Goal: Check status: Check status

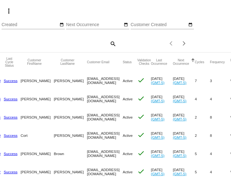
scroll to position [0, 34]
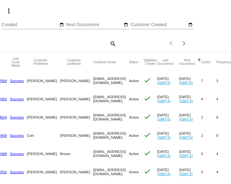
click at [109, 49] on mat-icon "search" at bounding box center [113, 44] width 8 height 10
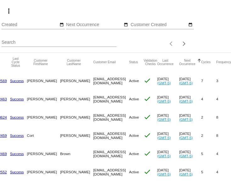
click at [55, 45] on input "Search" at bounding box center [59, 42] width 115 height 5
paste input "[EMAIL_ADDRESS][DOMAIN_NAME]"
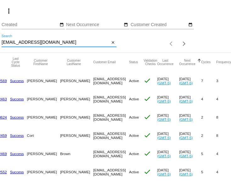
type input "[EMAIL_ADDRESS][DOMAIN_NAME]"
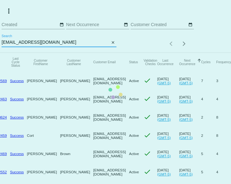
scroll to position [0, 0]
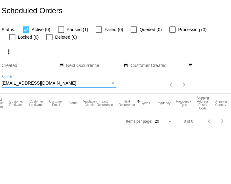
click at [64, 32] on div at bounding box center [61, 29] width 6 height 6
click at [61, 33] on input "Paused (1)" at bounding box center [61, 33] width 0 height 0
checkbox input "true"
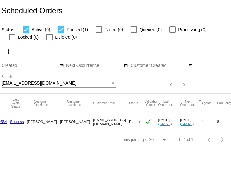
click at [26, 32] on div at bounding box center [26, 29] width 6 height 6
click at [26, 33] on input "Active (0)" at bounding box center [26, 33] width 0 height 0
checkbox input "false"
